Goal: Task Accomplishment & Management: Use online tool/utility

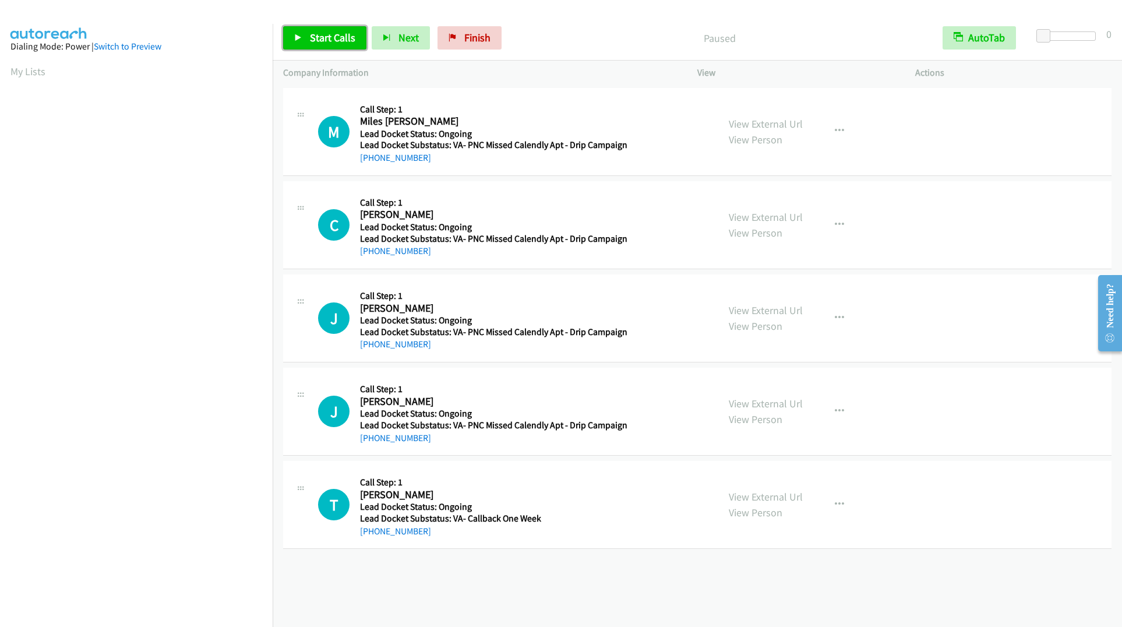
click at [310, 40] on span "Start Calls" at bounding box center [332, 37] width 45 height 13
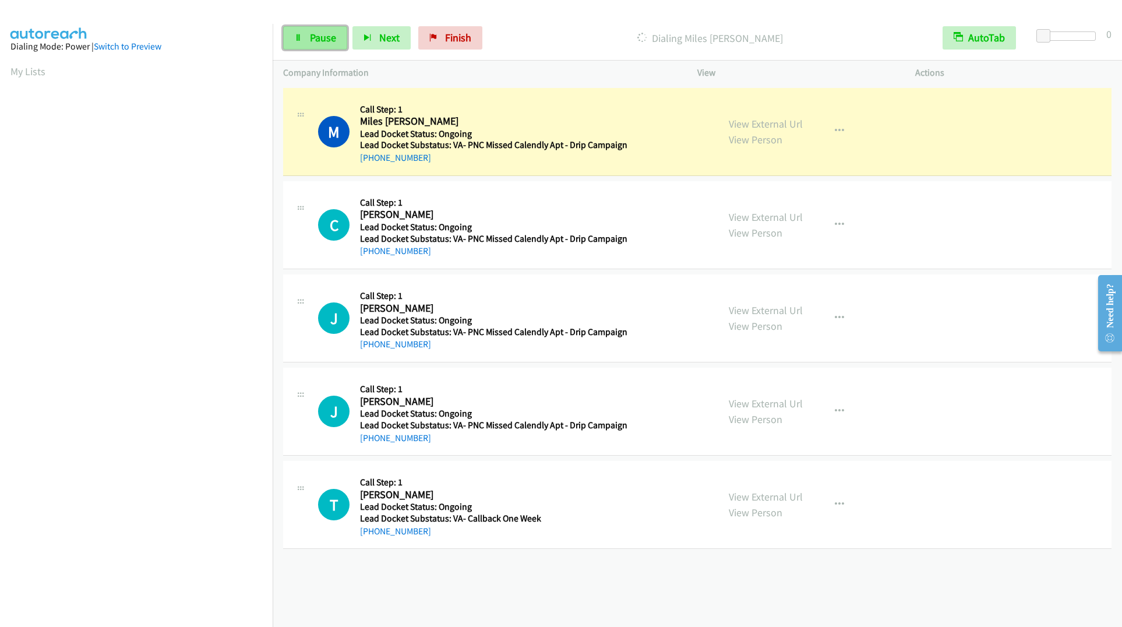
click at [324, 33] on span "Pause" at bounding box center [323, 37] width 26 height 13
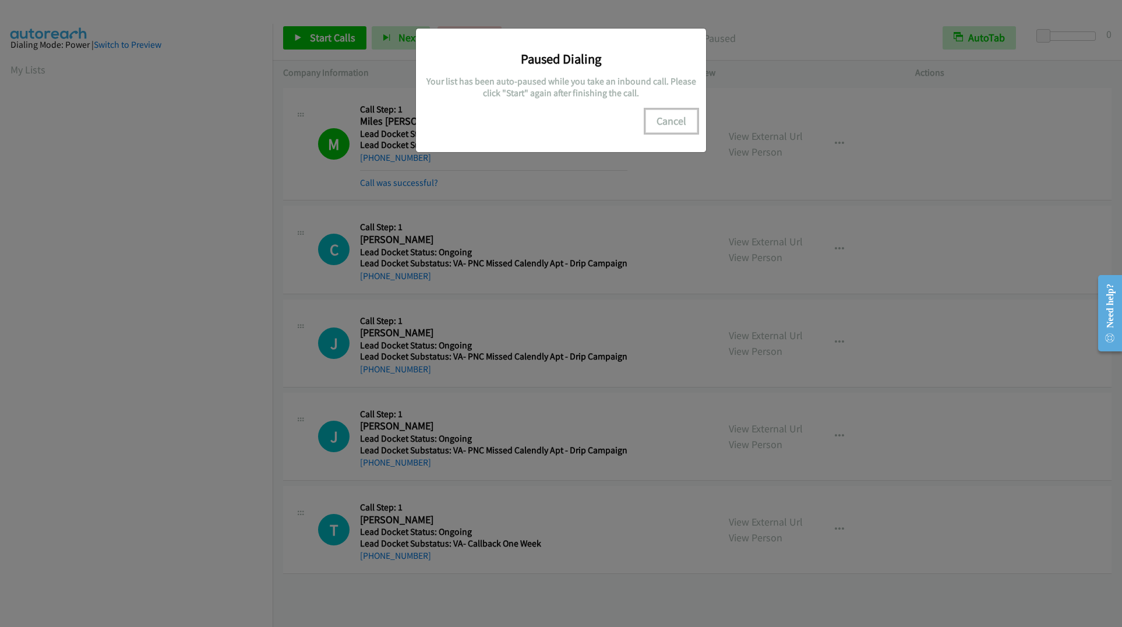
click at [675, 123] on button "Cancel" at bounding box center [671, 120] width 52 height 23
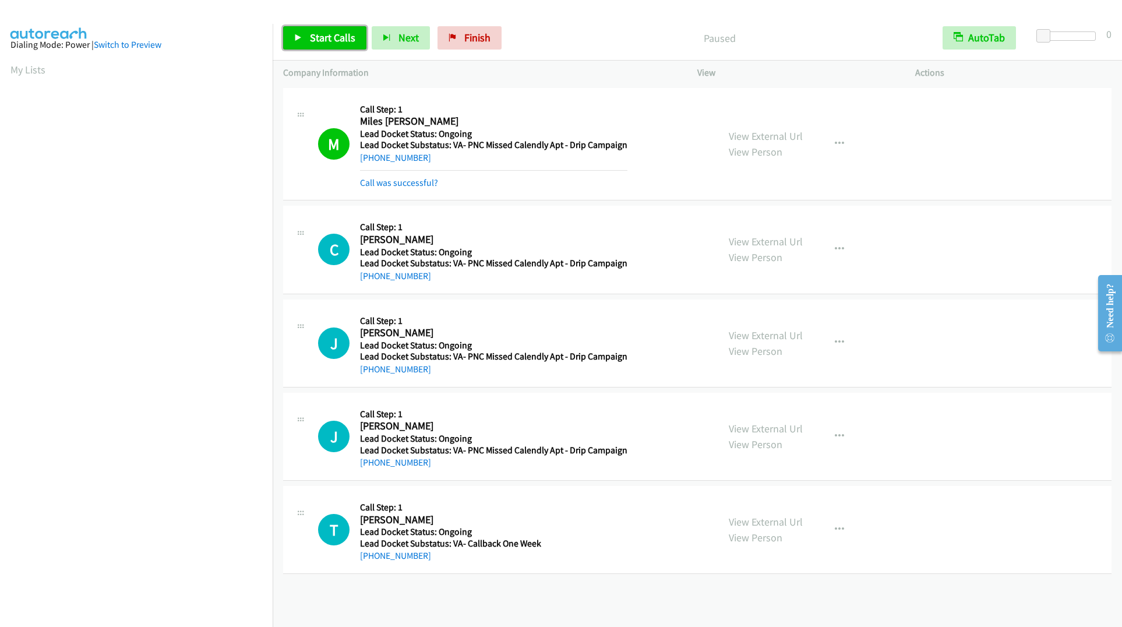
click at [338, 45] on link "Start Calls" at bounding box center [324, 37] width 83 height 23
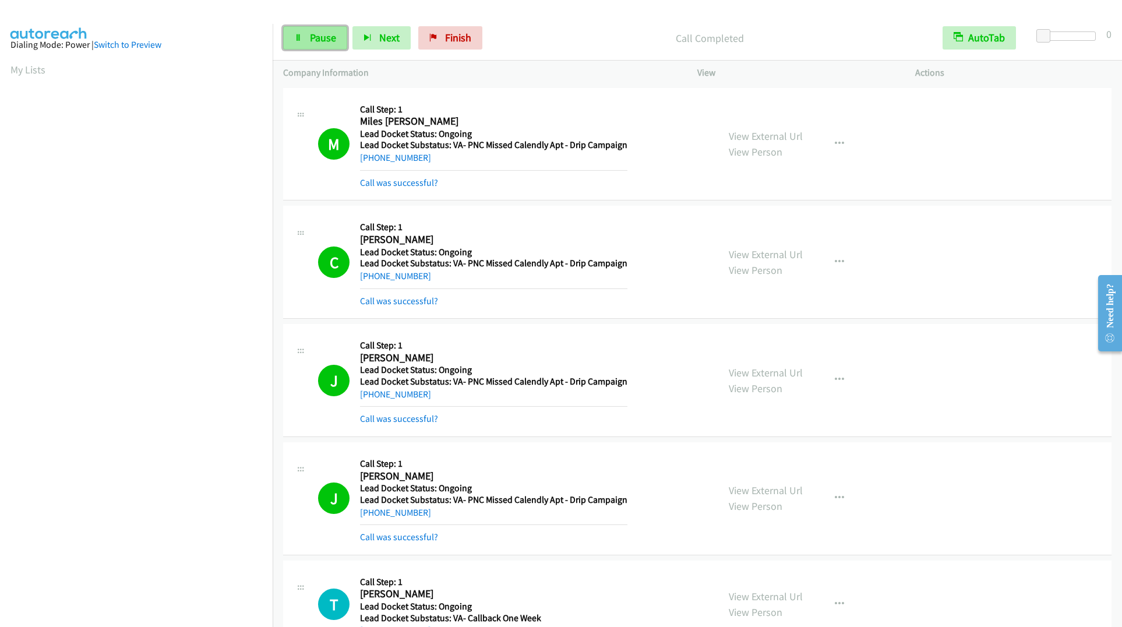
click at [313, 34] on span "Pause" at bounding box center [323, 37] width 26 height 13
click at [311, 33] on span "Start Calls" at bounding box center [332, 37] width 45 height 13
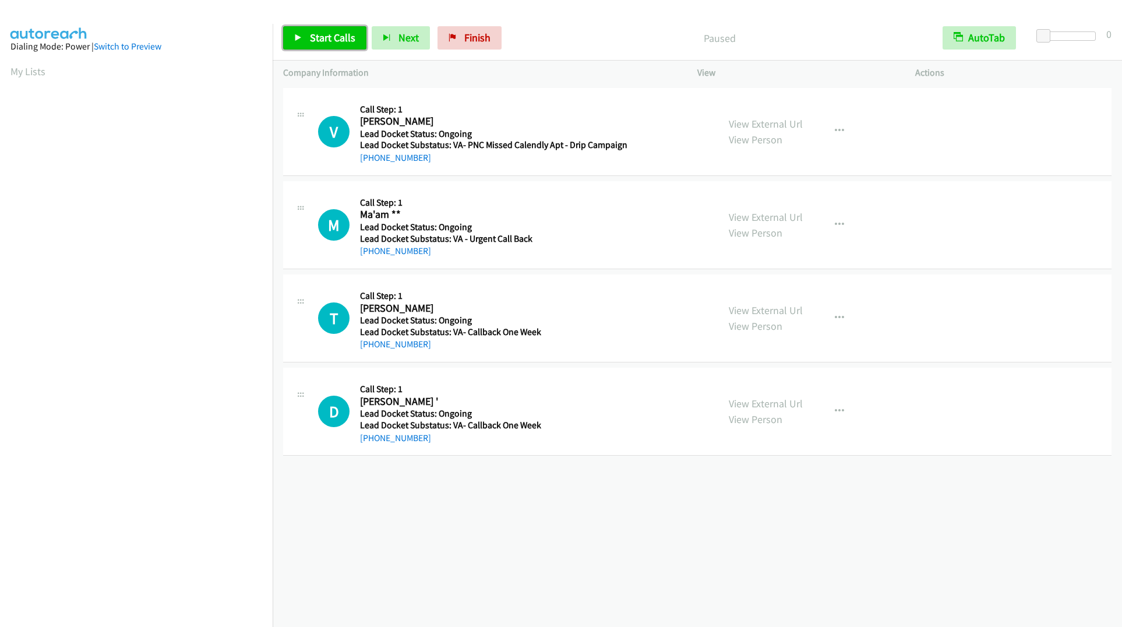
click at [312, 33] on span "Start Calls" at bounding box center [332, 37] width 45 height 13
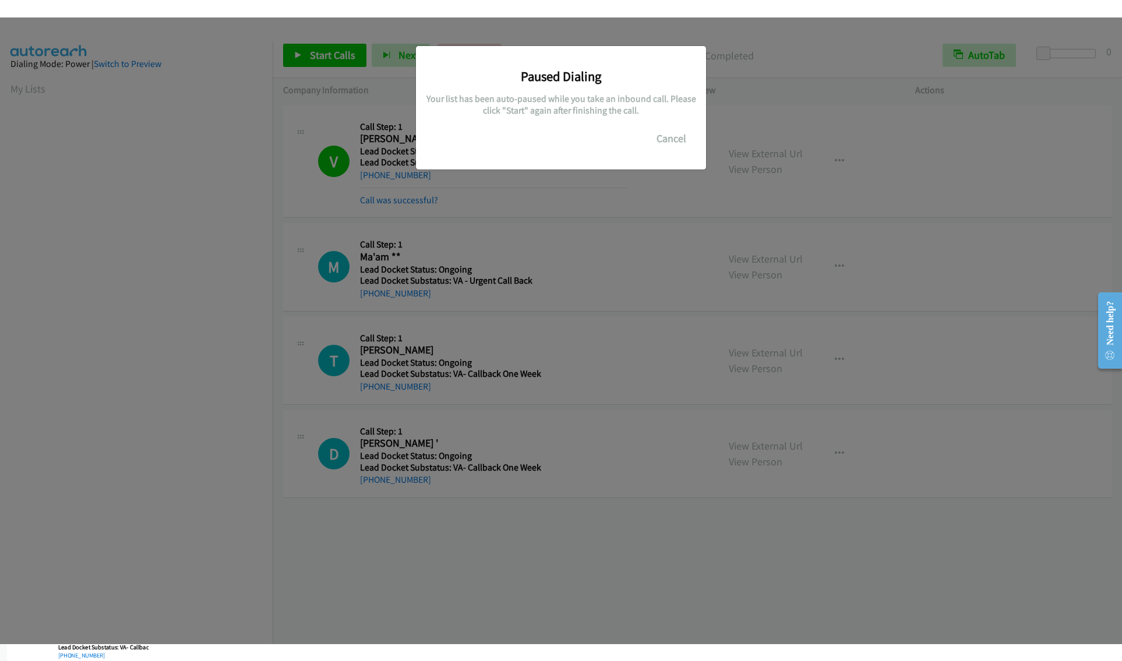
scroll to position [2, 0]
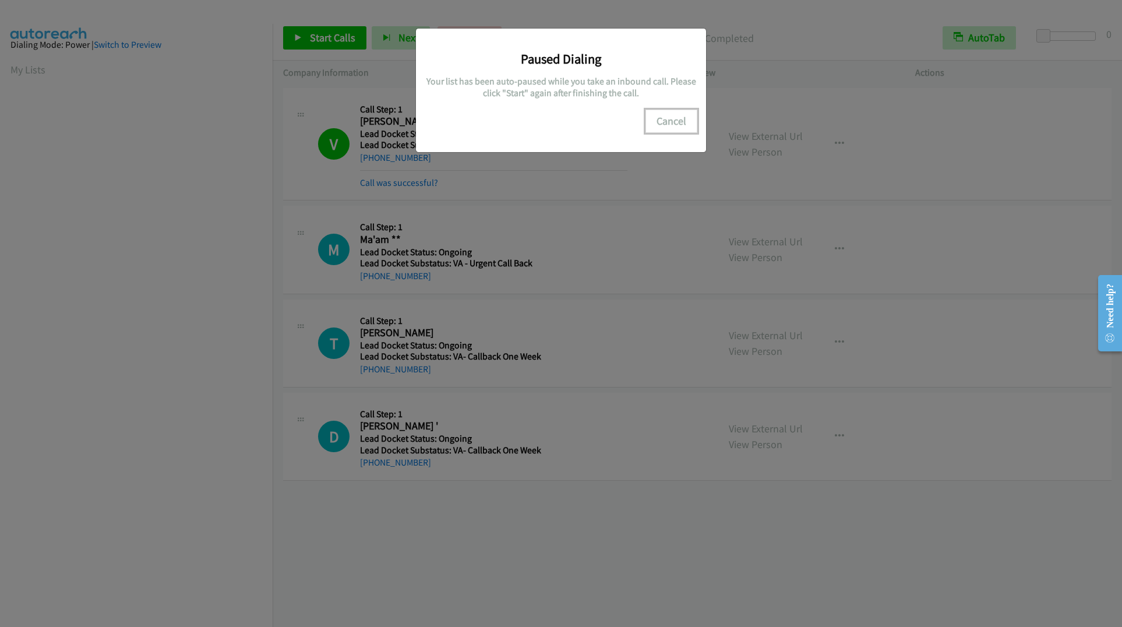
click at [659, 127] on button "Cancel" at bounding box center [671, 120] width 52 height 23
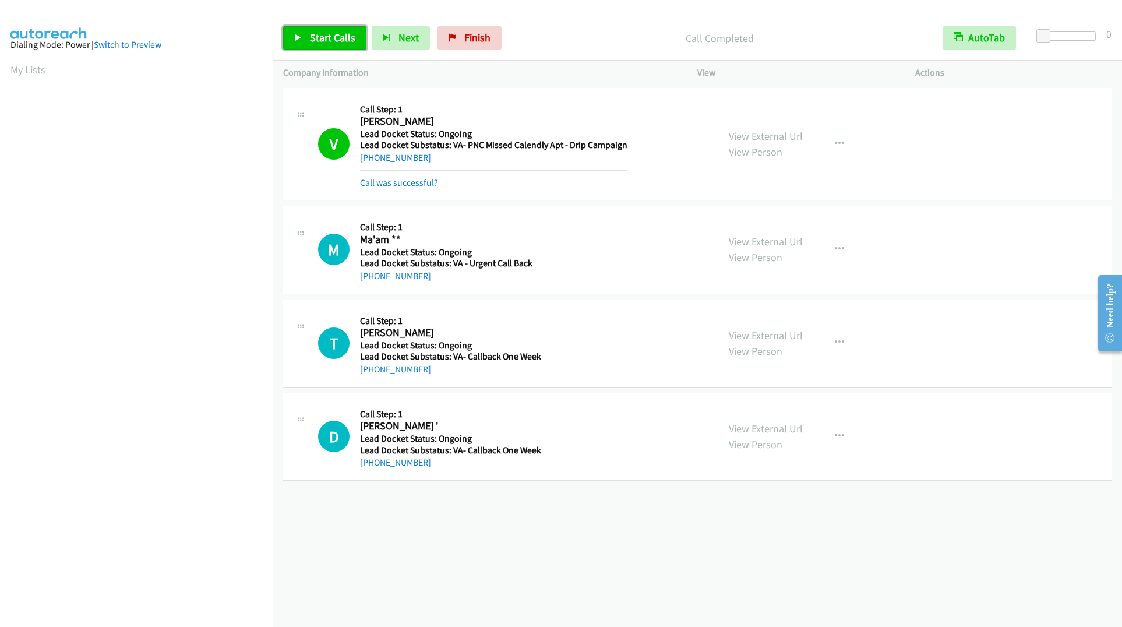
click at [307, 35] on link "Start Calls" at bounding box center [324, 37] width 83 height 23
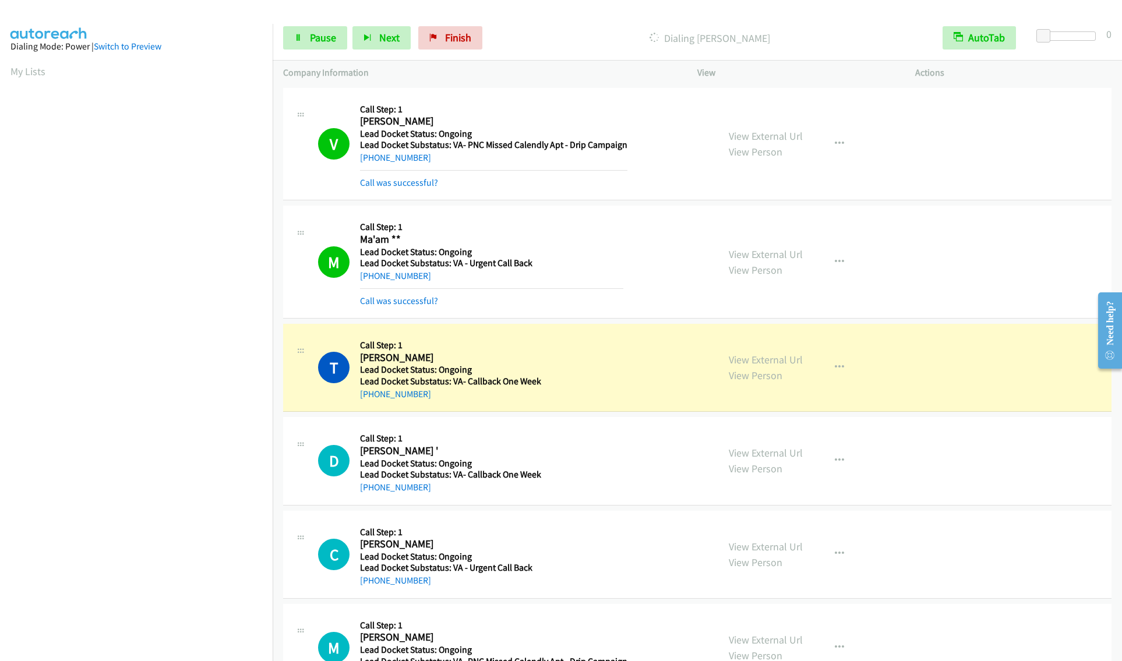
scroll to position [0, 0]
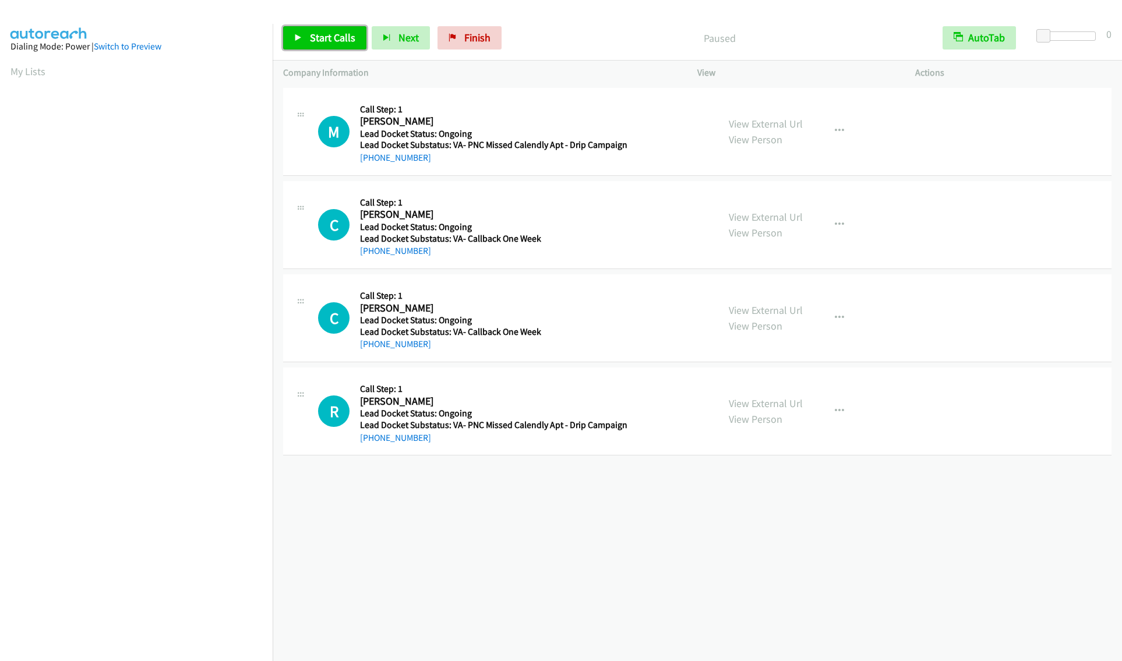
click at [318, 40] on span "Start Calls" at bounding box center [332, 37] width 45 height 13
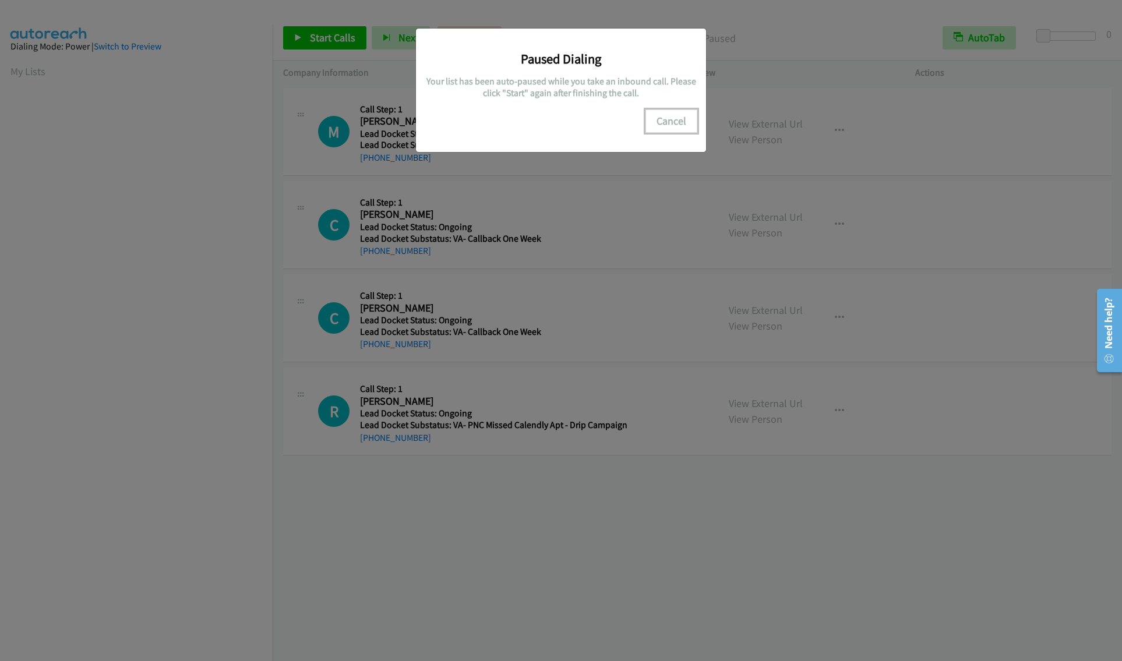
click at [678, 120] on button "Cancel" at bounding box center [671, 120] width 52 height 23
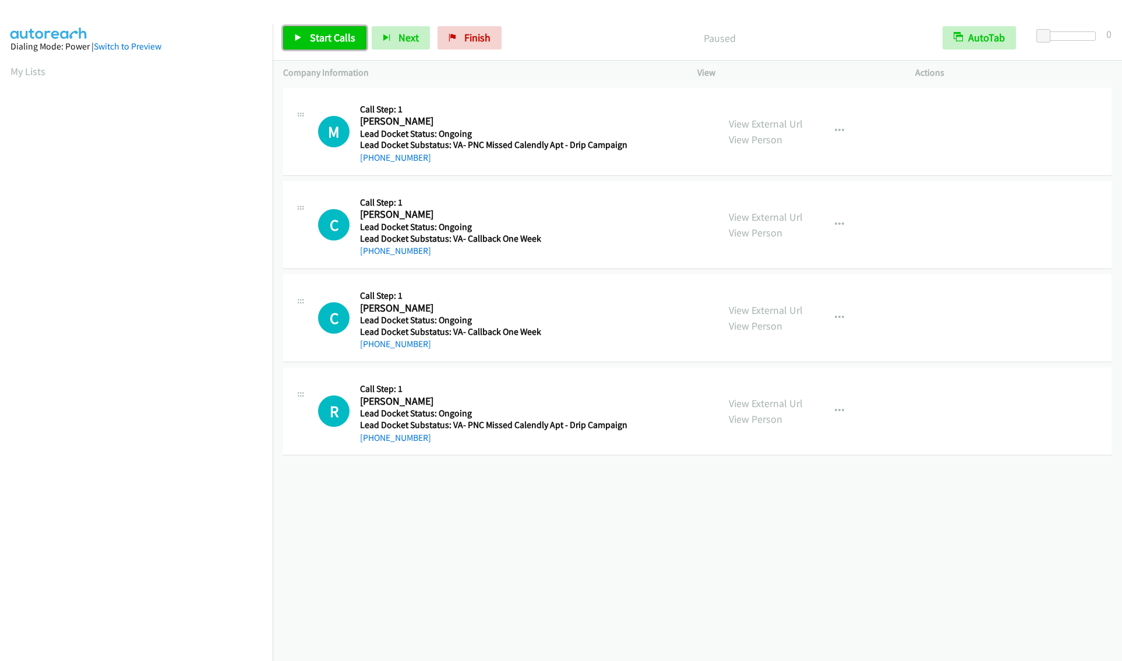
click at [325, 35] on span "Start Calls" at bounding box center [332, 37] width 45 height 13
click at [302, 34] on link "Start Calls" at bounding box center [324, 37] width 83 height 23
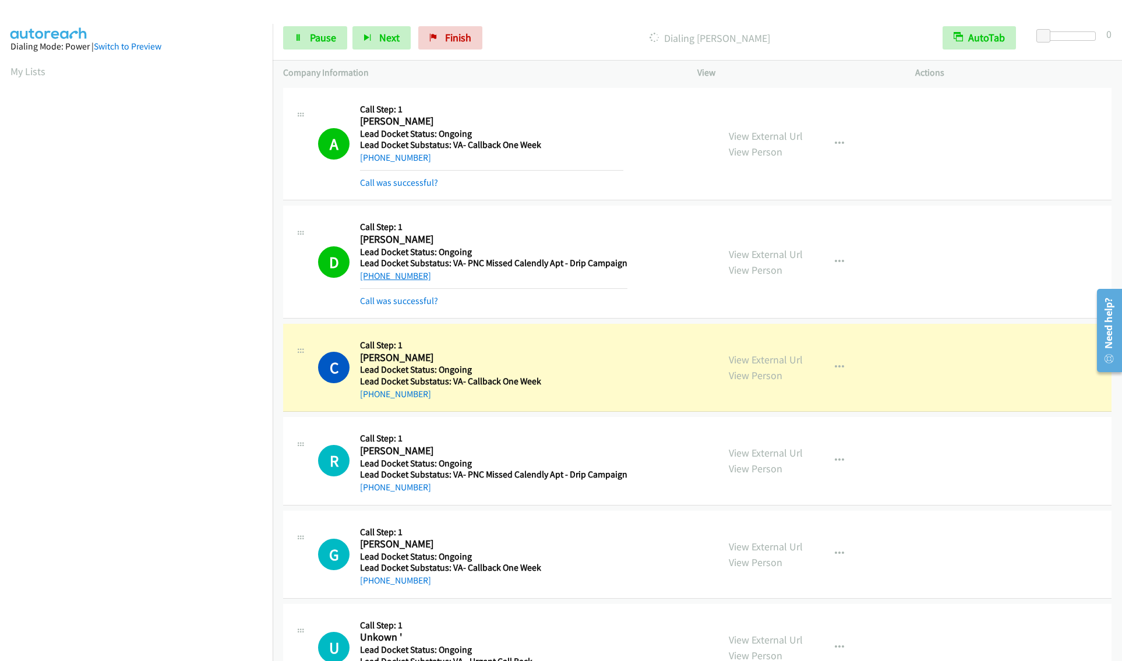
drag, startPoint x: 433, startPoint y: 277, endPoint x: 372, endPoint y: 274, distance: 60.6
click at [372, 274] on div "+1 769-349-2932" at bounding box center [493, 276] width 267 height 14
copy link "769-349-2932"
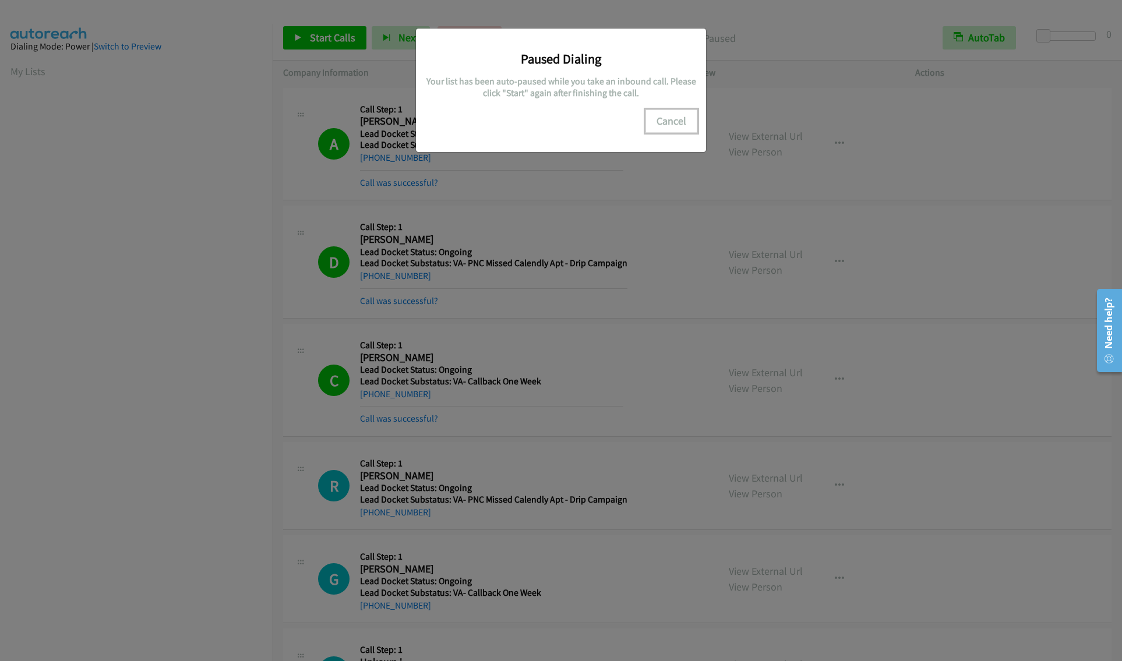
click at [680, 116] on button "Cancel" at bounding box center [671, 120] width 52 height 23
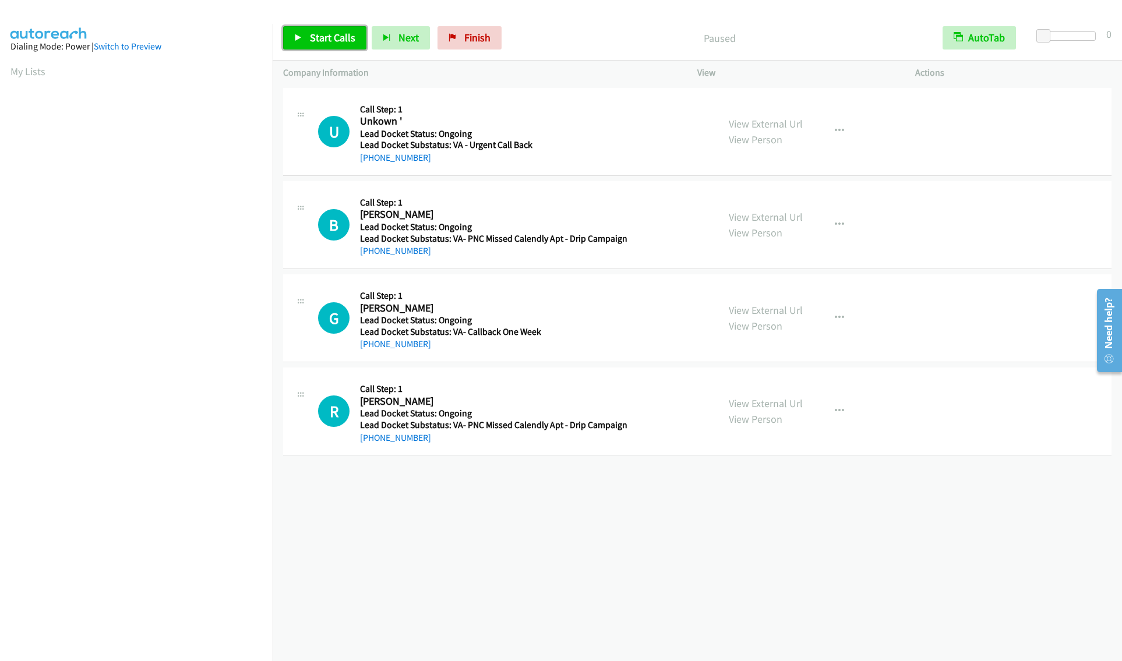
click at [307, 37] on link "Start Calls" at bounding box center [324, 37] width 83 height 23
click at [332, 37] on span "Start Calls" at bounding box center [332, 37] width 45 height 13
click at [319, 33] on span "Start Calls" at bounding box center [332, 37] width 45 height 13
click at [335, 37] on span "Start Calls" at bounding box center [332, 37] width 45 height 13
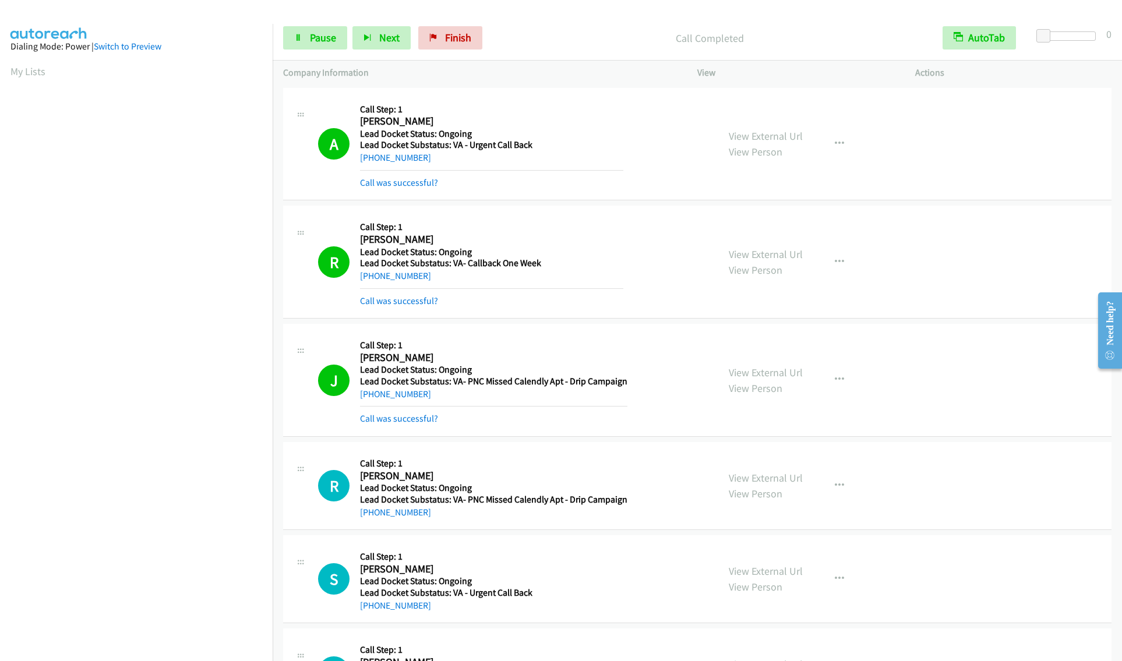
click at [887, 285] on div "View External Url View Person View External Url Schedule/Manage Callback Skip C…" at bounding box center [832, 261] width 228 height 91
